Goal: Task Accomplishment & Management: Manage account settings

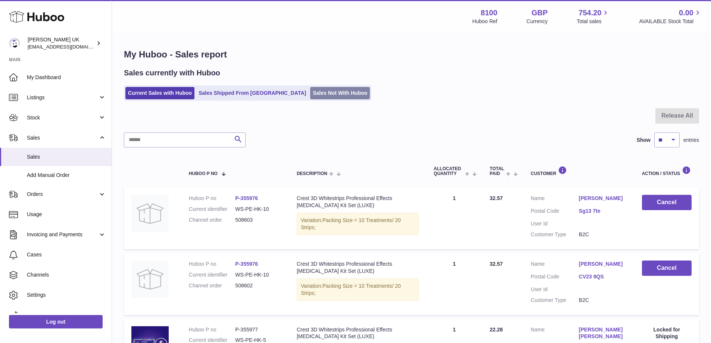
click at [310, 93] on link "Sales Not With Huboo" at bounding box center [340, 93] width 60 height 12
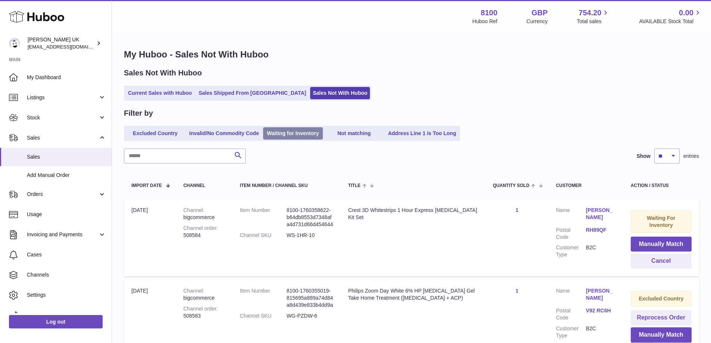
click at [310, 130] on link "Waiting for Inventory" at bounding box center [293, 133] width 60 height 12
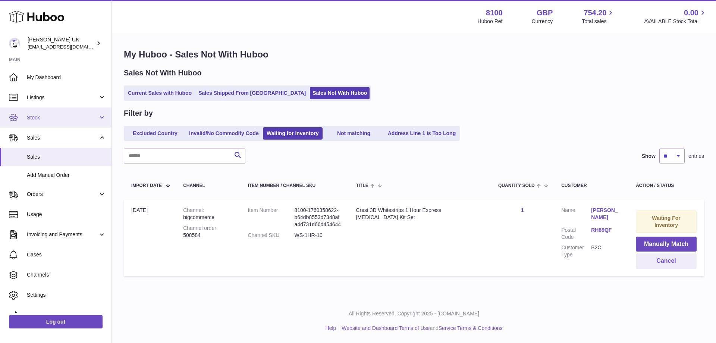
click at [59, 118] on span "Stock" at bounding box center [62, 117] width 71 height 7
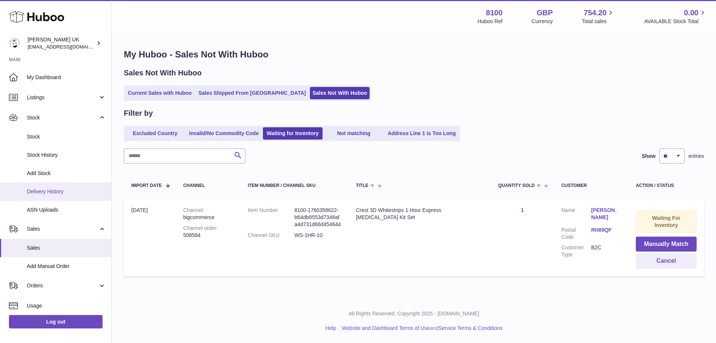
click at [66, 193] on span "Delivery History" at bounding box center [66, 191] width 79 height 7
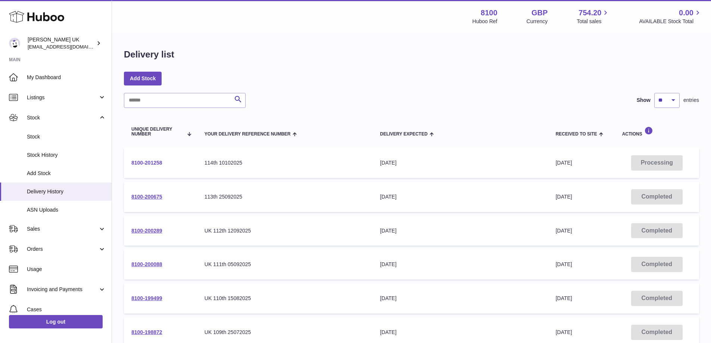
click at [146, 162] on link "8100-201258" at bounding box center [146, 163] width 31 height 6
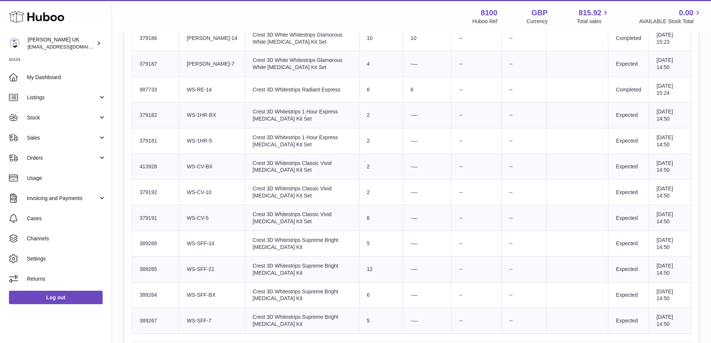
scroll to position [261, 0]
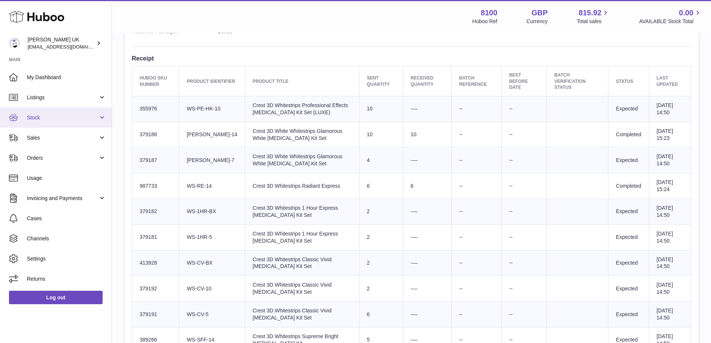
click at [59, 110] on link "Stock" at bounding box center [56, 117] width 112 height 20
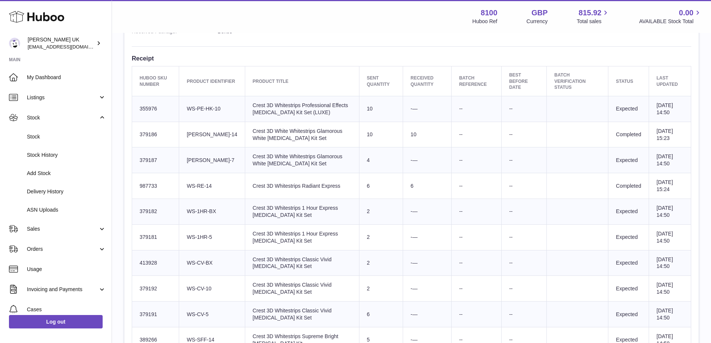
drag, startPoint x: 193, startPoint y: 211, endPoint x: 208, endPoint y: 212, distance: 14.9
click at [208, 212] on td "Client Identifier WS-1HR-BX" at bounding box center [212, 212] width 66 height 26
copy td "WS-1HR"
click at [47, 136] on span "Stock" at bounding box center [66, 136] width 79 height 7
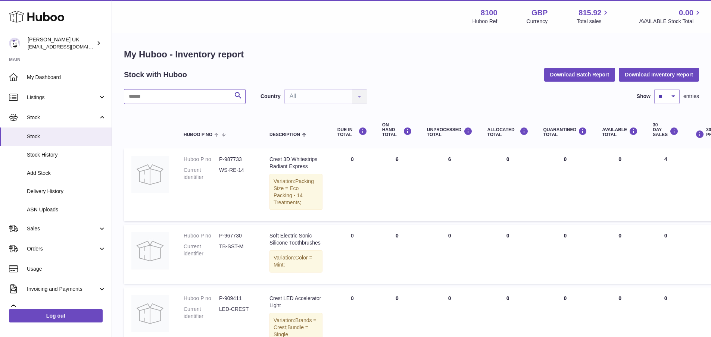
click at [173, 93] on input "text" at bounding box center [185, 96] width 122 height 15
paste input "******"
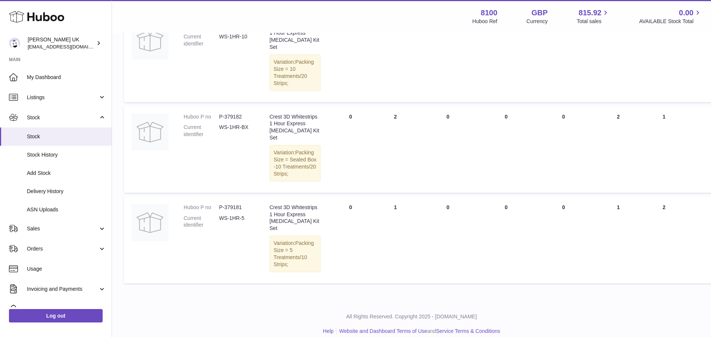
scroll to position [210, 0]
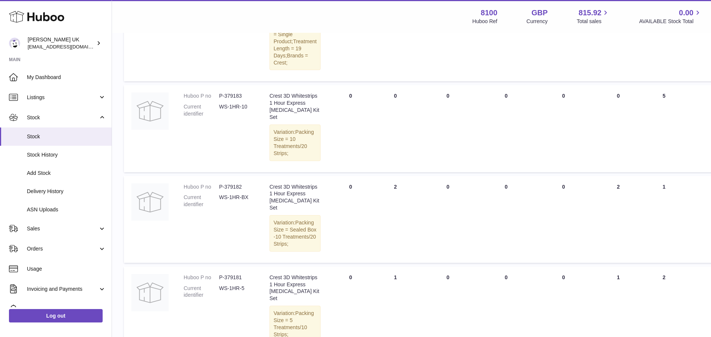
type input "******"
drag, startPoint x: 650, startPoint y: 7, endPoint x: 483, endPoint y: 175, distance: 237.2
click at [483, 172] on td "ALLOCATED Total 0" at bounding box center [506, 128] width 56 height 87
click at [64, 230] on span "Sales" at bounding box center [62, 228] width 71 height 7
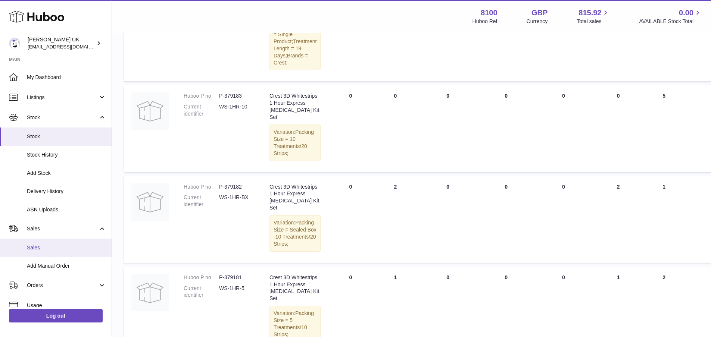
click at [46, 244] on span "Sales" at bounding box center [66, 247] width 79 height 7
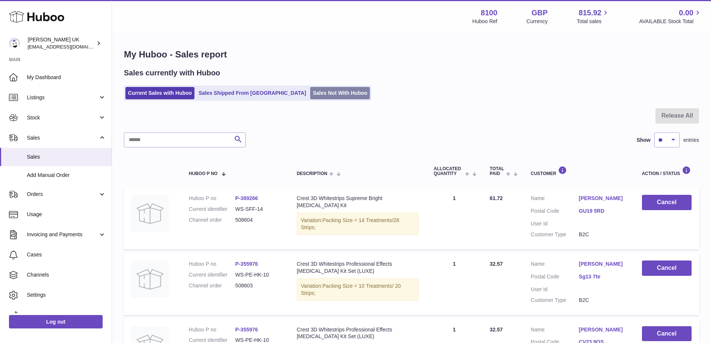
click at [310, 90] on link "Sales Not With Huboo" at bounding box center [340, 93] width 60 height 12
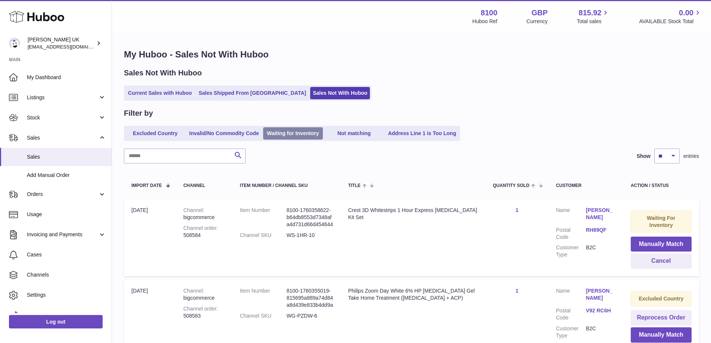
click at [294, 131] on link "Waiting for Inventory" at bounding box center [293, 133] width 60 height 12
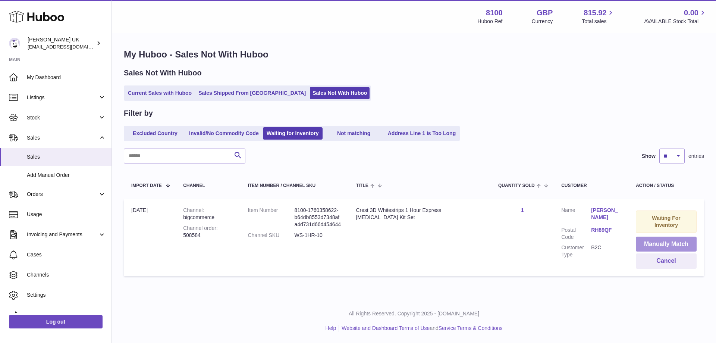
click at [641, 241] on button "Manually Match" at bounding box center [666, 244] width 61 height 15
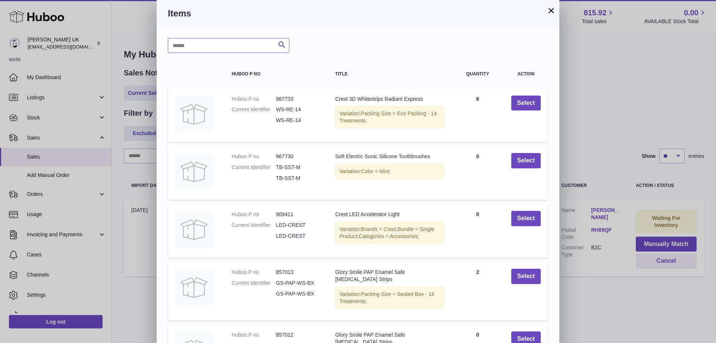
click at [237, 45] on input "text" at bounding box center [229, 45] width 122 height 15
paste input "*********"
type input "*******"
click at [381, 45] on div "******* Search" at bounding box center [358, 45] width 381 height 15
click at [233, 44] on input "*******" at bounding box center [229, 45] width 122 height 15
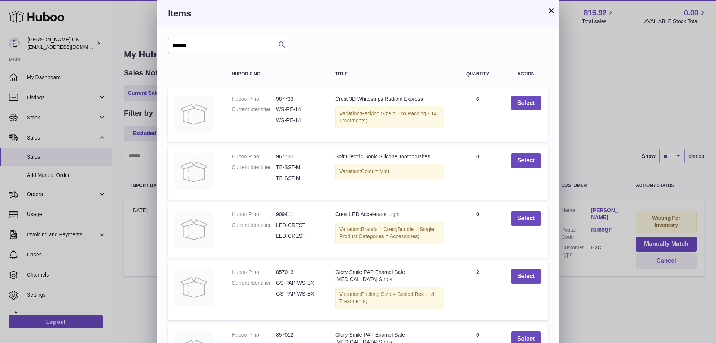
click at [282, 42] on icon "submit" at bounding box center [282, 44] width 9 height 9
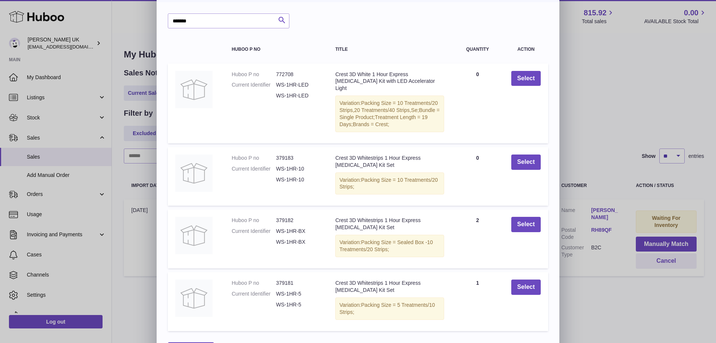
scroll to position [37, 0]
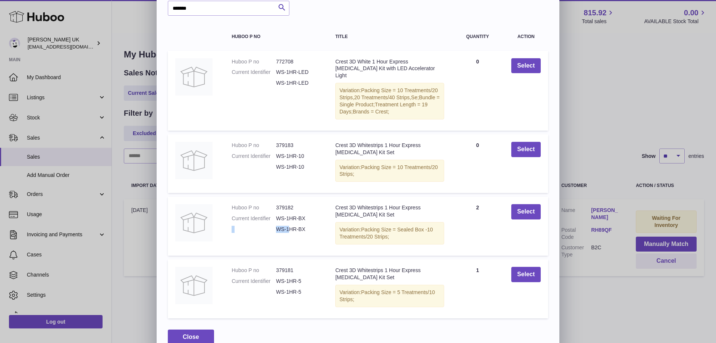
drag, startPoint x: 277, startPoint y: 232, endPoint x: 290, endPoint y: 234, distance: 12.5
click at [290, 234] on dl "Huboo P no 379182 Current Identifier WS-1HR-BX WS-1HR-BX" at bounding box center [276, 220] width 89 height 32
click at [298, 232] on dd "WS-1HR-BX" at bounding box center [298, 229] width 44 height 7
drag, startPoint x: 276, startPoint y: 228, endPoint x: 309, endPoint y: 230, distance: 32.5
click at [309, 229] on dl "Huboo P no 379182 Current Identifier WS-1HR-BX WS-1HR-BX" at bounding box center [276, 220] width 89 height 32
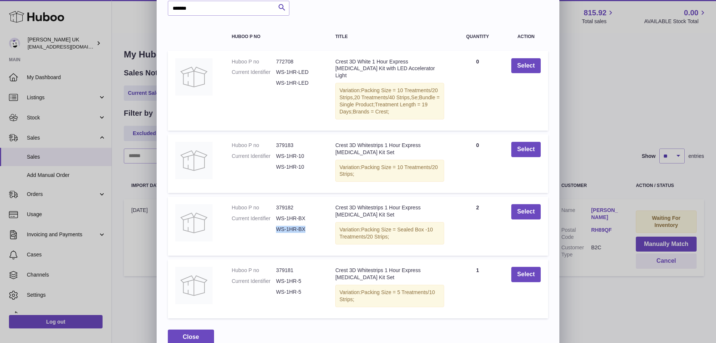
copy dl "WS-1HR-BX"
click at [525, 213] on button "Select" at bounding box center [526, 211] width 29 height 15
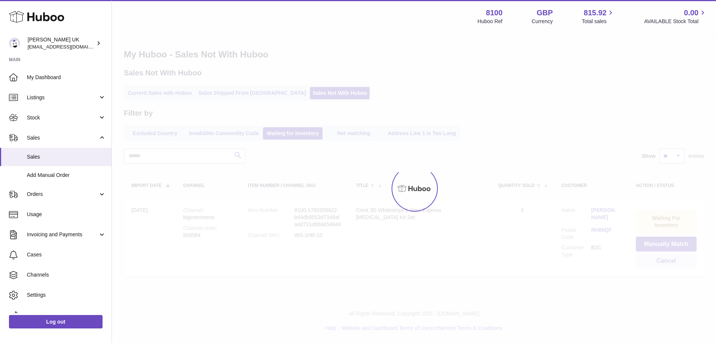
scroll to position [0, 0]
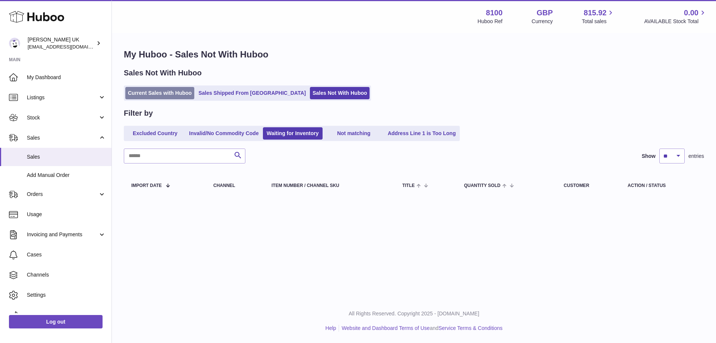
click at [169, 91] on link "Current Sales with Huboo" at bounding box center [159, 93] width 69 height 12
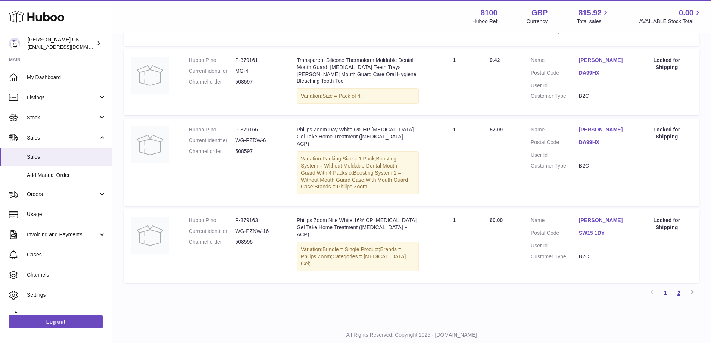
click at [683, 286] on link "2" at bounding box center [678, 292] width 13 height 13
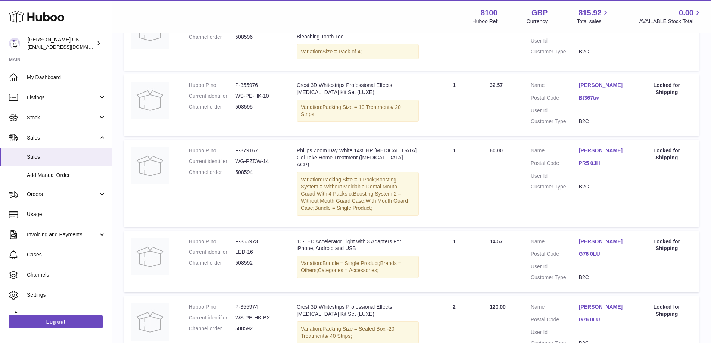
scroll to position [607, 0]
